Goal: Information Seeking & Learning: Check status

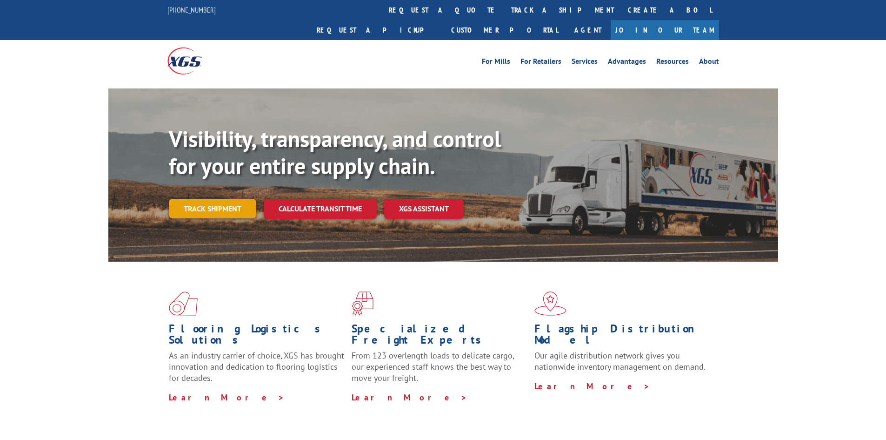
click at [201, 199] on link "Track shipment" at bounding box center [212, 209] width 87 height 20
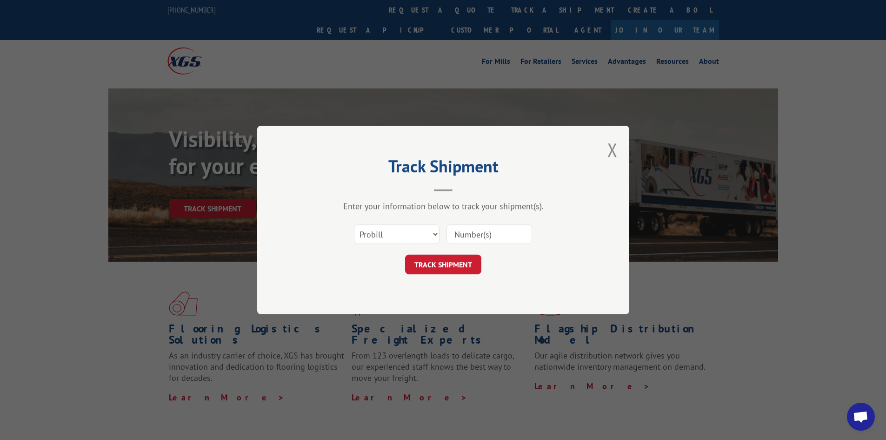
click at [498, 232] on input at bounding box center [490, 234] width 86 height 20
paste input "124821604"
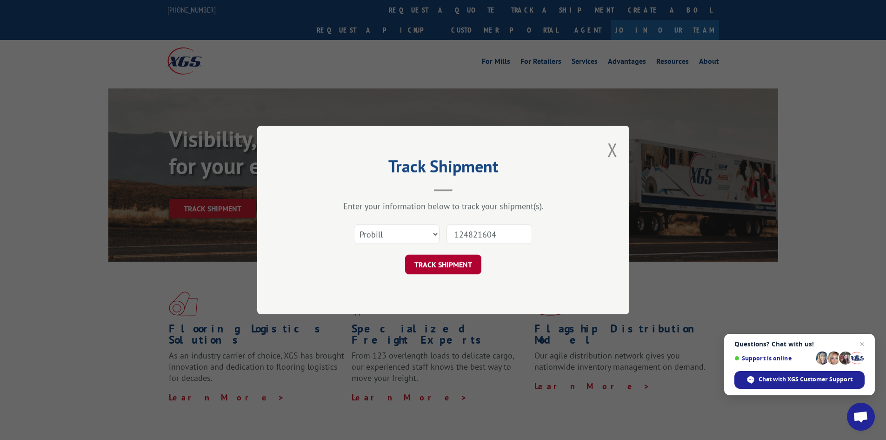
type input "124821604"
click at [468, 264] on button "TRACK SHIPMENT" at bounding box center [443, 264] width 76 height 20
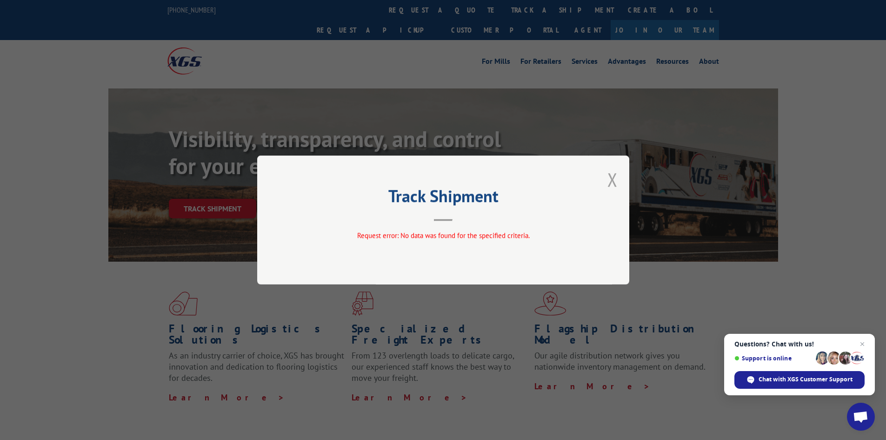
click at [610, 178] on button "Close modal" at bounding box center [613, 179] width 10 height 25
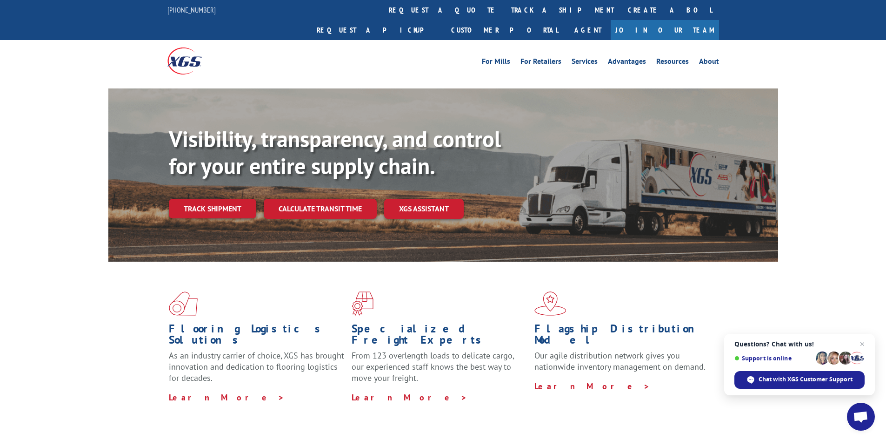
drag, startPoint x: 201, startPoint y: 187, endPoint x: 212, endPoint y: 166, distance: 22.9
click at [201, 199] on link "Track shipment" at bounding box center [212, 209] width 87 height 20
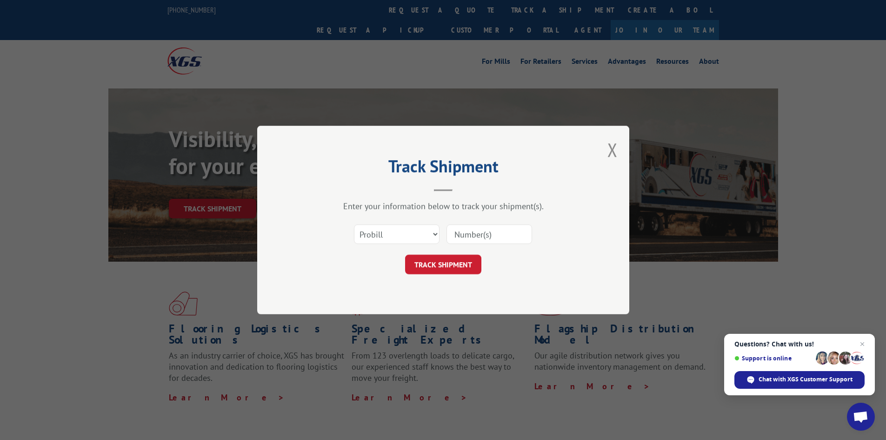
click at [478, 229] on input at bounding box center [490, 234] width 86 height 20
paste input "17601445"
type input "17601445"
click at [469, 264] on button "TRACK SHIPMENT" at bounding box center [443, 264] width 76 height 20
